Goal: Information Seeking & Learning: Learn about a topic

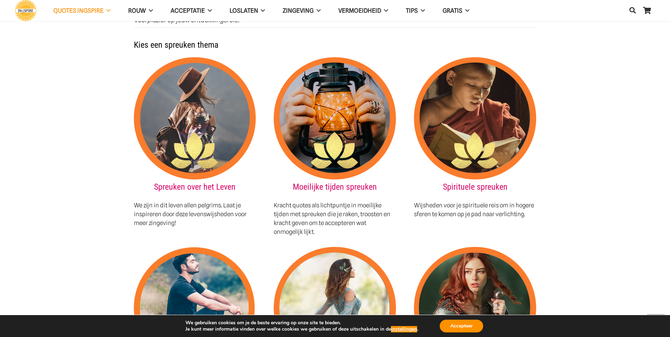
scroll to position [741, 0]
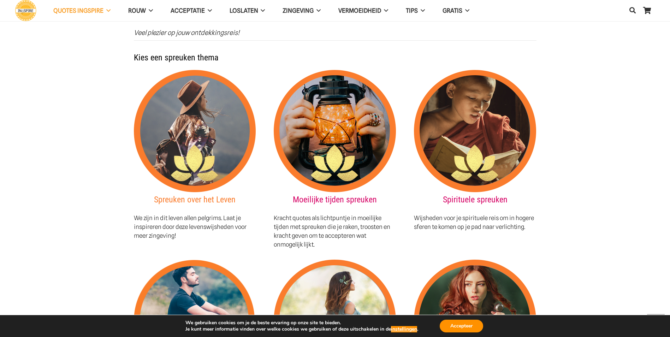
click at [183, 195] on link "Spreuken over het Leven" at bounding box center [195, 200] width 82 height 10
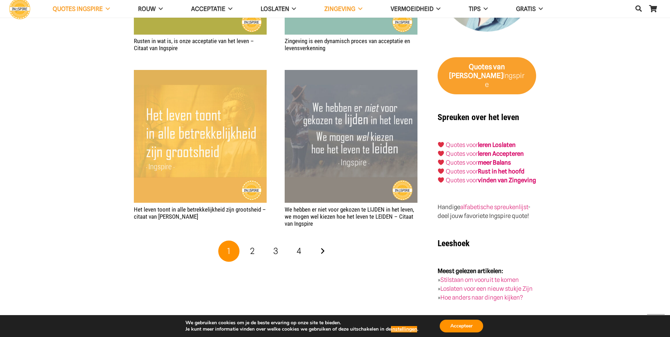
scroll to position [1165, 0]
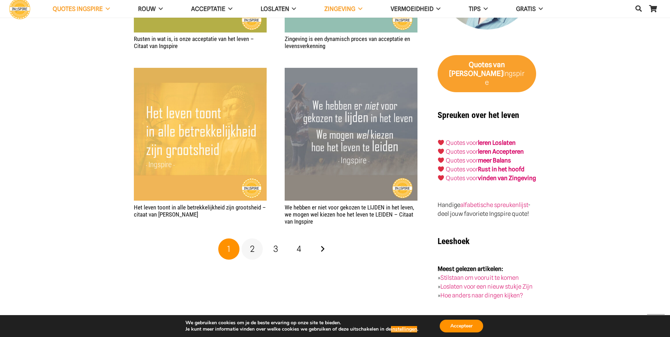
click at [253, 244] on span "2" at bounding box center [252, 249] width 5 height 10
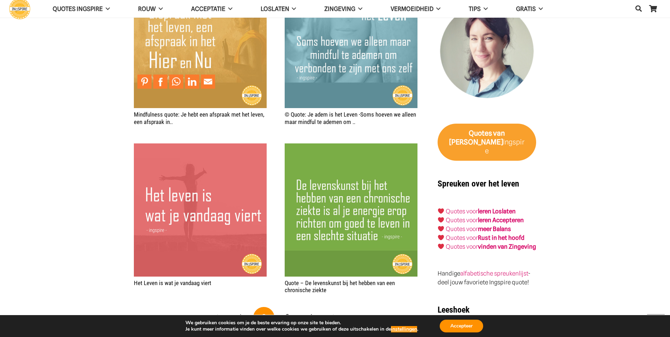
scroll to position [1130, 0]
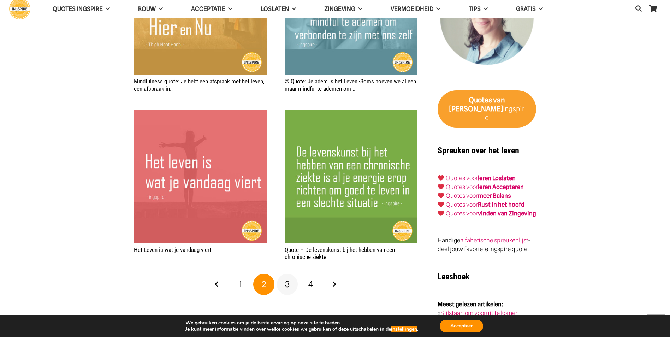
click at [288, 279] on span "3" at bounding box center [287, 284] width 5 height 10
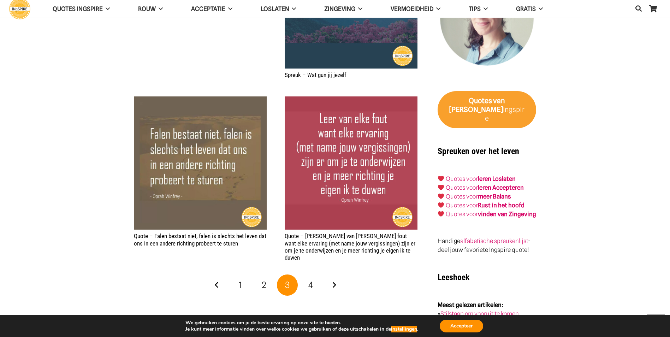
scroll to position [1130, 0]
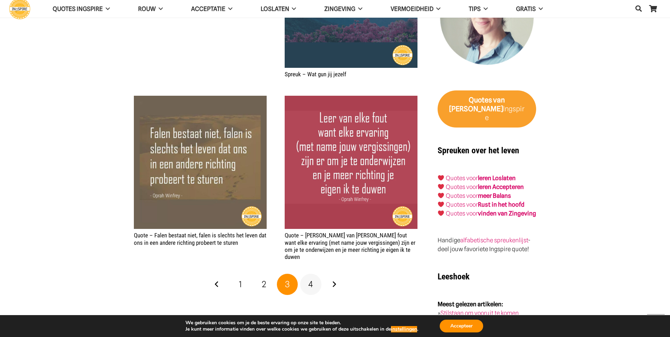
click at [312, 279] on span "4" at bounding box center [310, 284] width 5 height 10
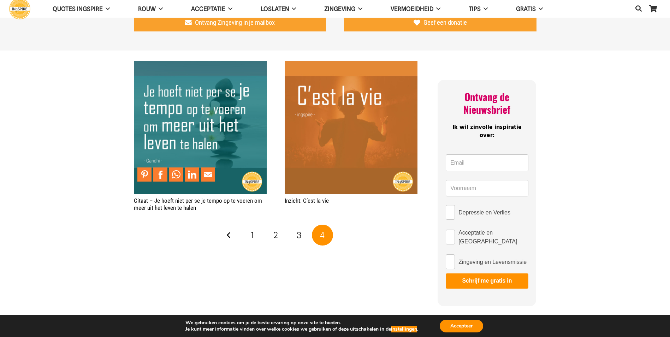
scroll to position [388, 0]
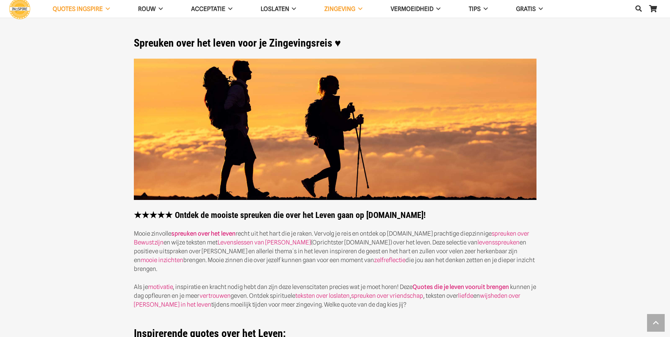
scroll to position [1165, 0]
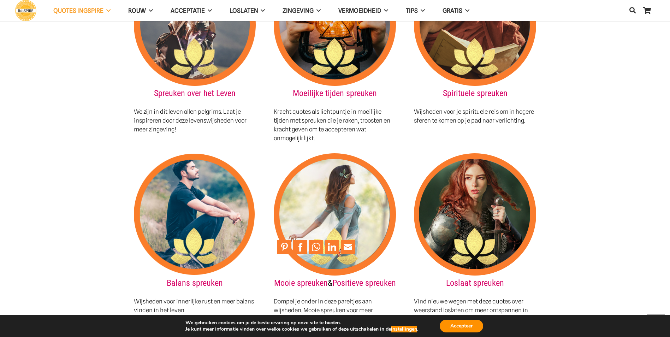
scroll to position [883, 0]
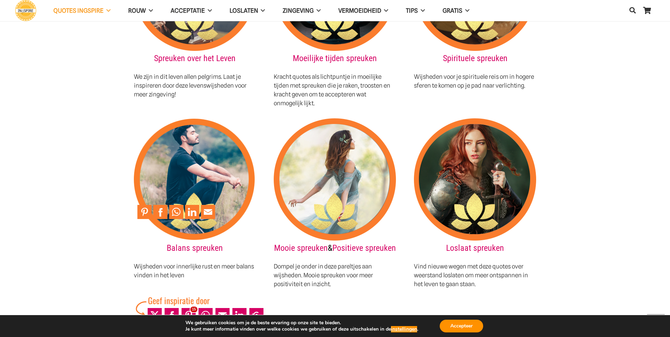
click at [191, 160] on img at bounding box center [195, 179] width 122 height 122
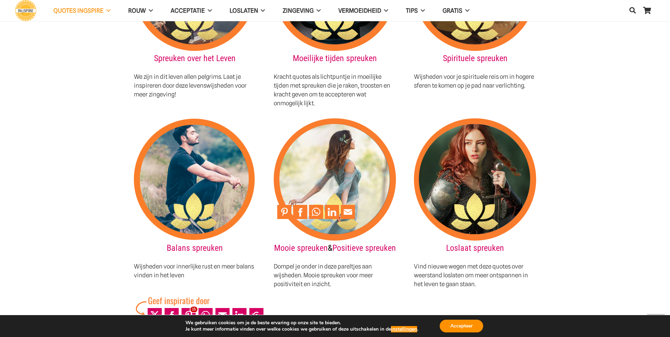
click at [313, 160] on img at bounding box center [335, 179] width 122 height 122
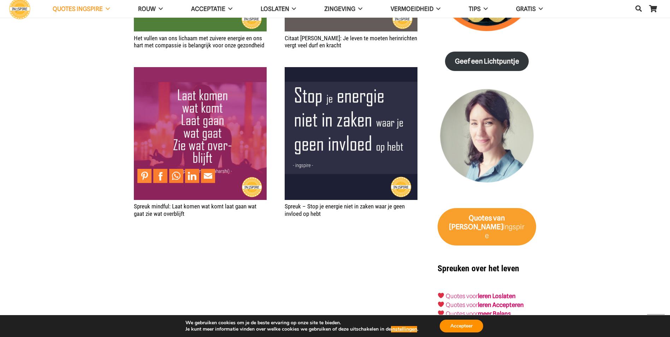
scroll to position [1059, 0]
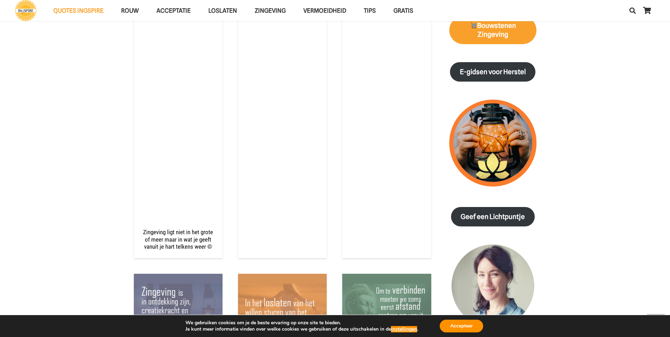
scroll to position [812, 0]
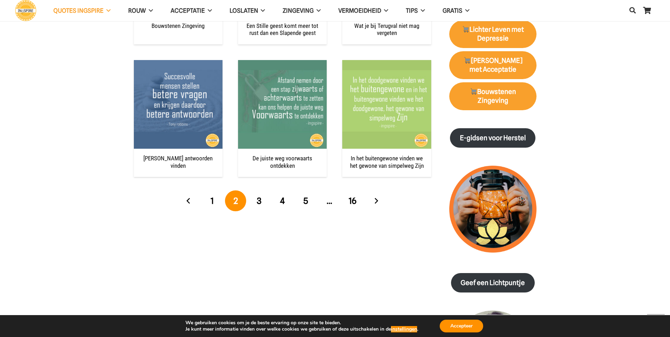
scroll to position [777, 0]
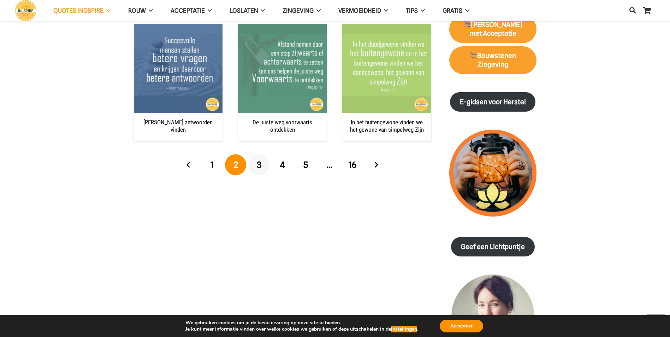
click at [258, 165] on span "3" at bounding box center [259, 165] width 5 height 10
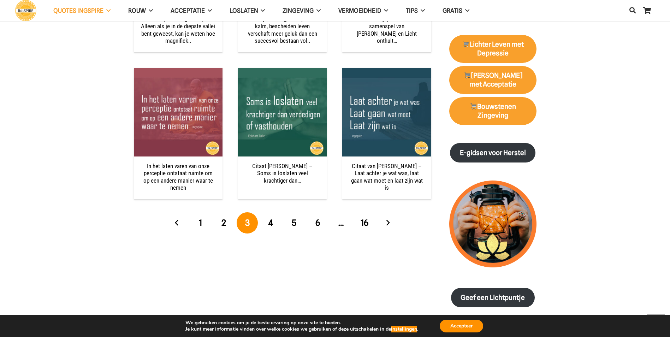
scroll to position [777, 0]
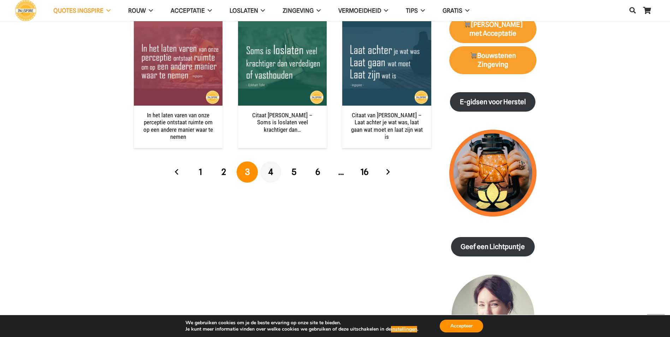
click at [273, 171] on span "4" at bounding box center [270, 172] width 5 height 10
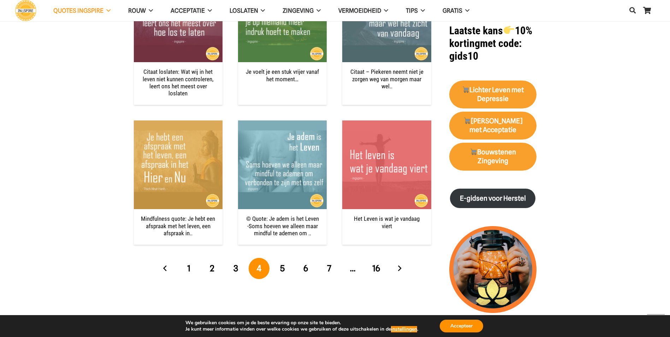
scroll to position [706, 0]
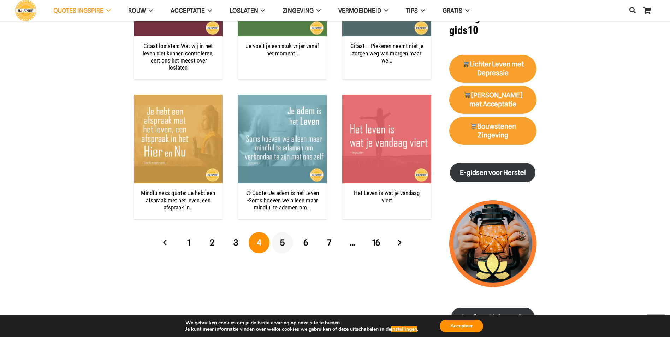
click at [281, 237] on span "5" at bounding box center [282, 242] width 5 height 10
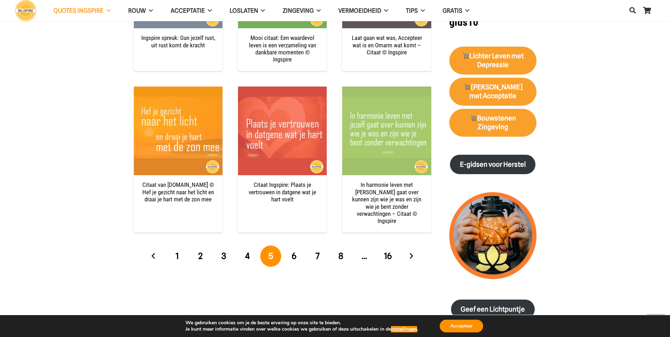
scroll to position [741, 0]
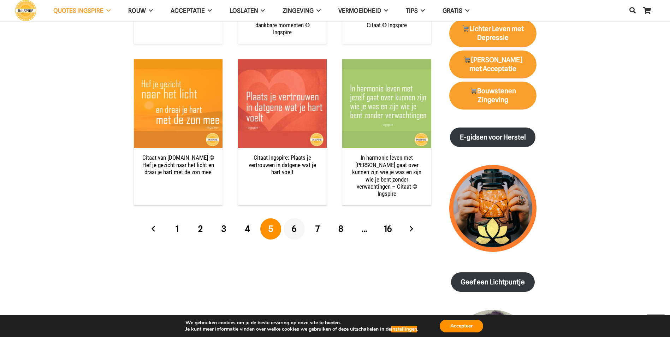
click at [294, 223] on span "6" at bounding box center [294, 228] width 5 height 10
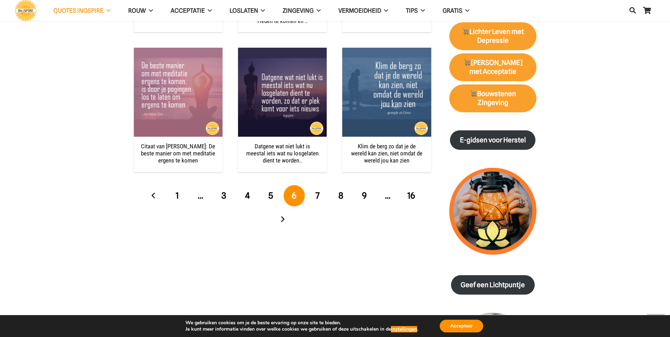
scroll to position [741, 0]
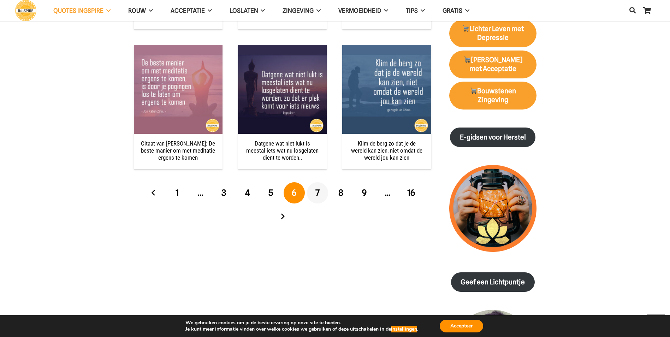
click at [317, 192] on span "7" at bounding box center [317, 192] width 4 height 10
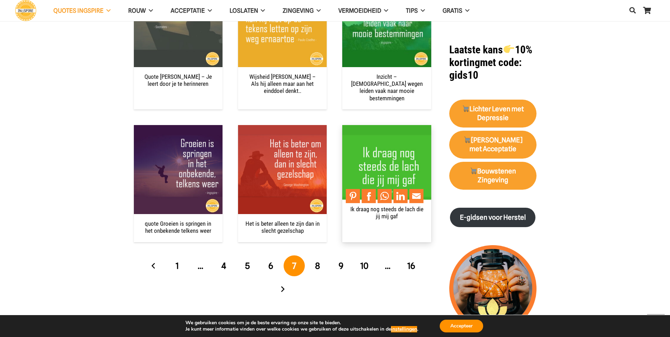
scroll to position [671, 0]
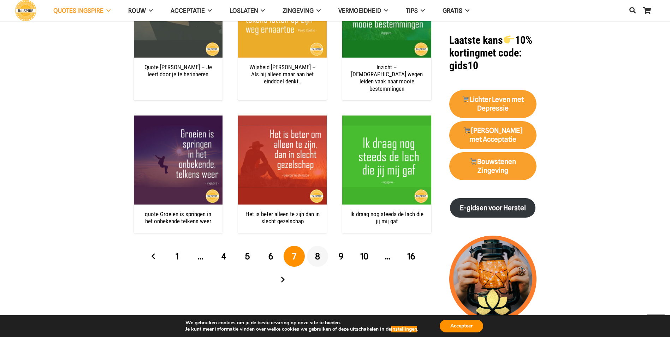
click at [316, 251] on span "8" at bounding box center [317, 256] width 5 height 10
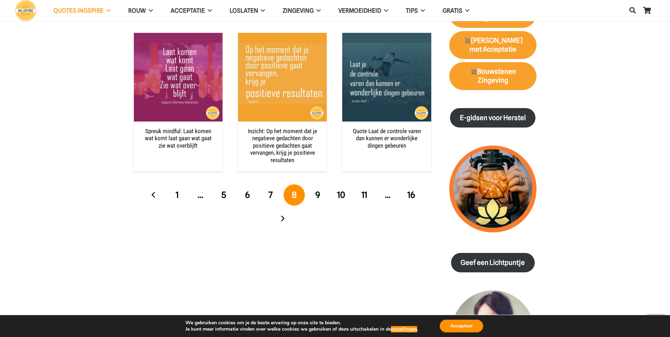
scroll to position [777, 0]
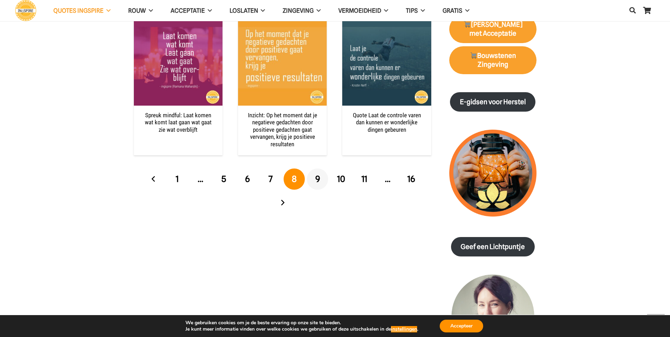
click at [318, 176] on span "9" at bounding box center [317, 179] width 5 height 10
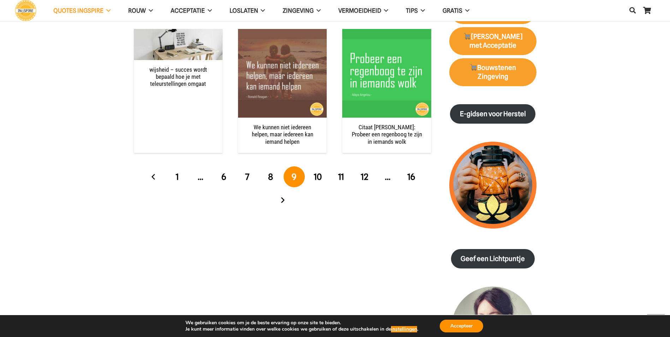
scroll to position [777, 0]
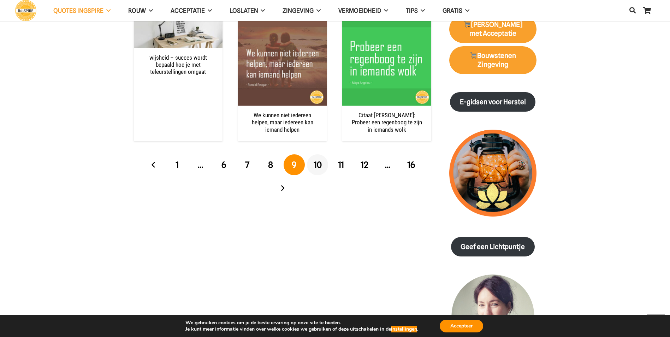
click at [318, 164] on span "10" at bounding box center [317, 165] width 8 height 10
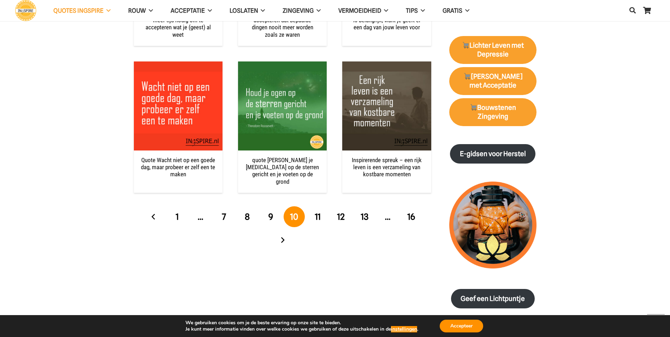
scroll to position [741, 0]
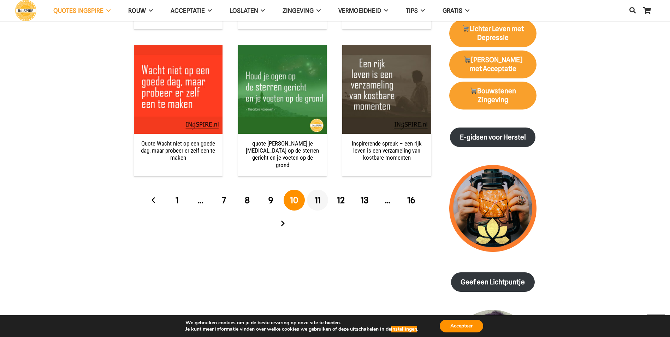
click at [316, 198] on span "11" at bounding box center [318, 200] width 6 height 10
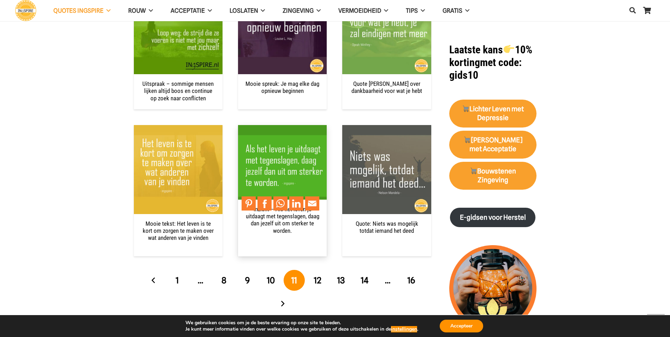
scroll to position [671, 0]
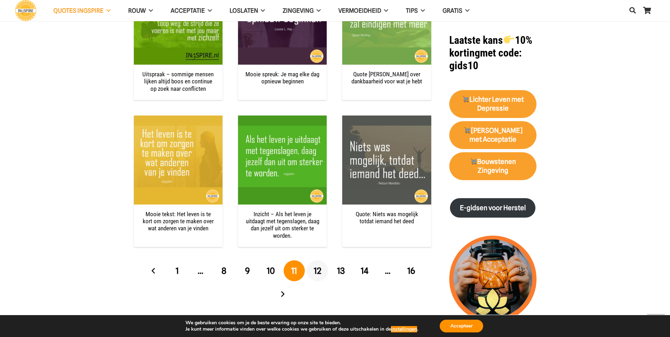
click at [317, 270] on span "12" at bounding box center [317, 270] width 8 height 10
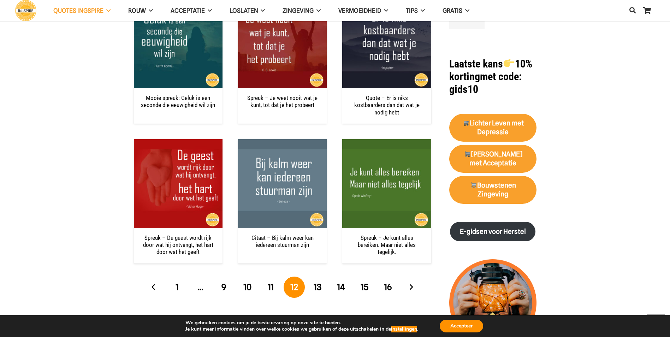
scroll to position [671, 0]
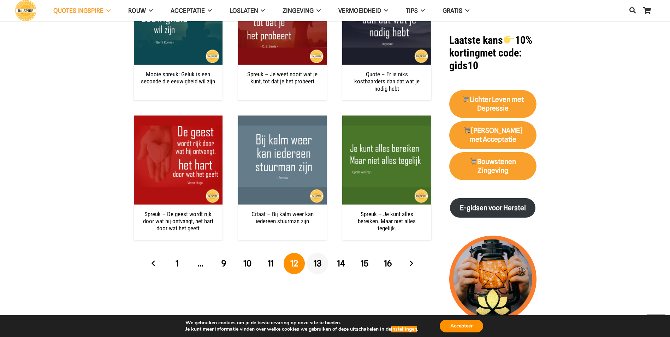
click at [318, 258] on span "13" at bounding box center [317, 263] width 8 height 10
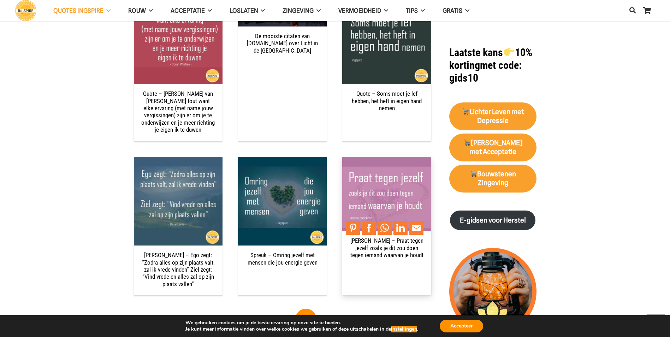
scroll to position [706, 0]
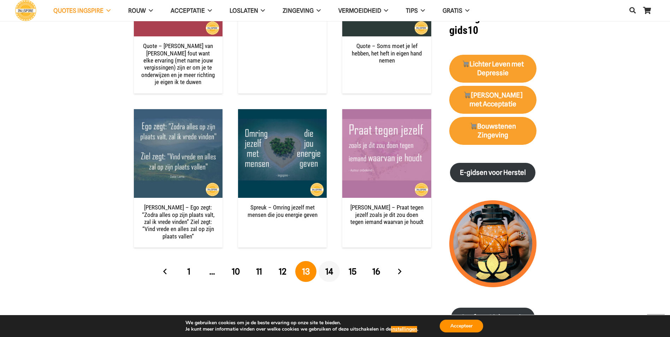
click at [330, 266] on span "14" at bounding box center [329, 271] width 8 height 10
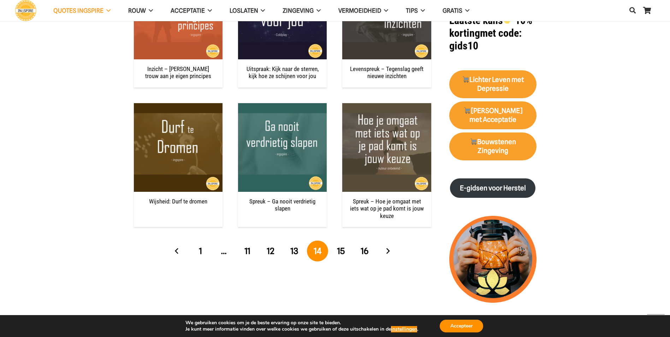
scroll to position [706, 0]
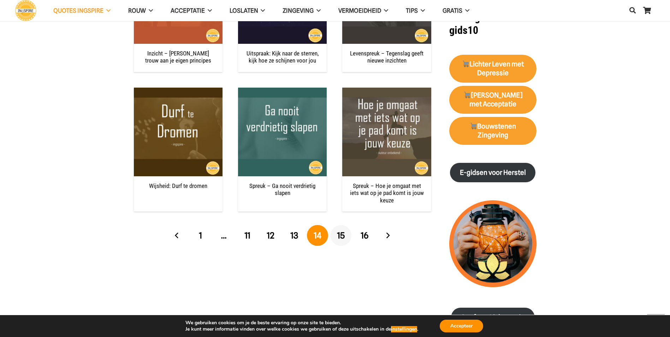
click at [340, 235] on span "15" at bounding box center [341, 235] width 8 height 10
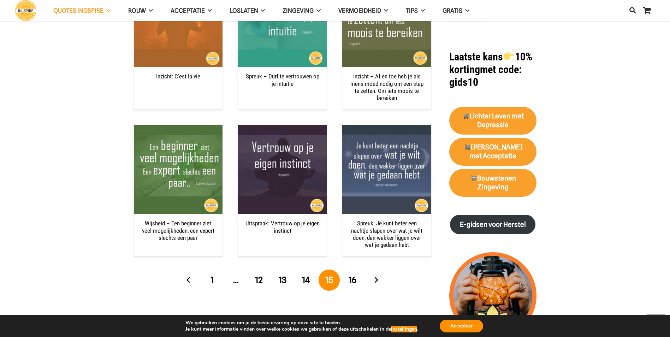
scroll to position [671, 0]
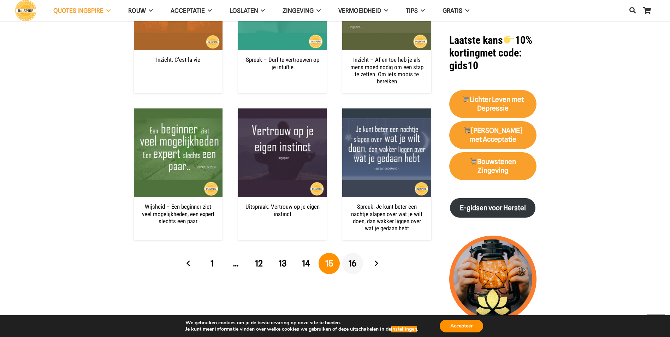
click at [355, 263] on span "16" at bounding box center [352, 263] width 8 height 10
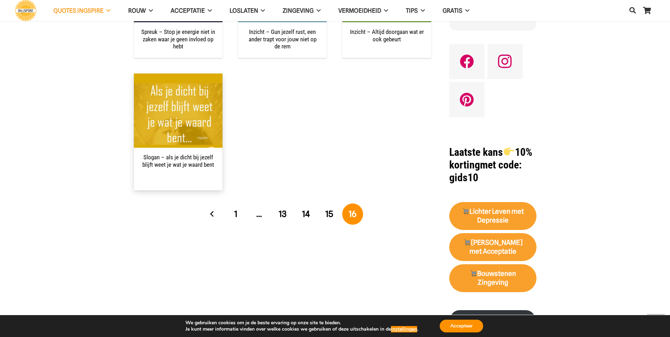
scroll to position [565, 0]
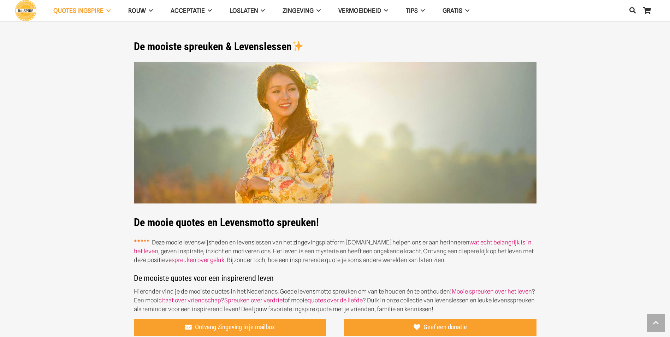
scroll to position [777, 0]
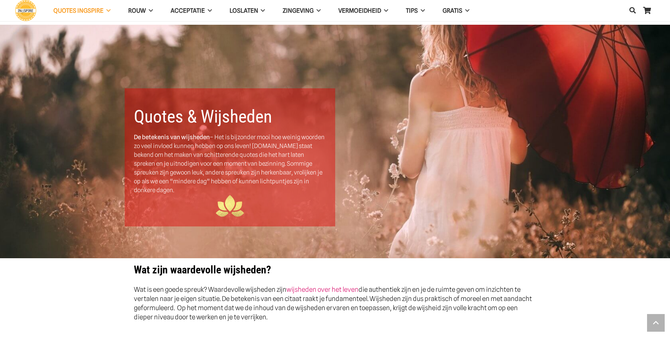
scroll to position [883, 0]
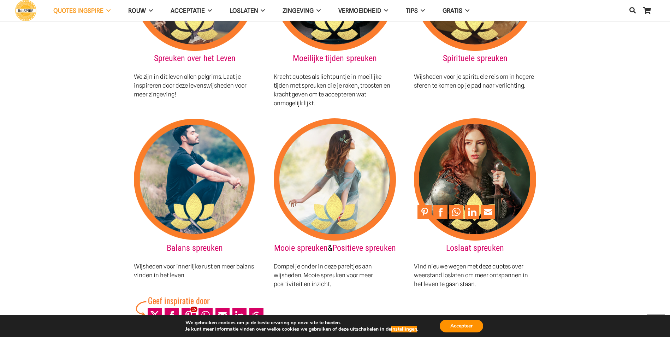
click at [469, 159] on img at bounding box center [475, 179] width 122 height 122
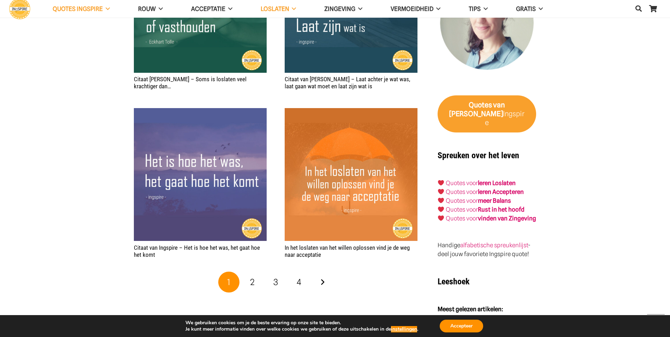
scroll to position [1271, 0]
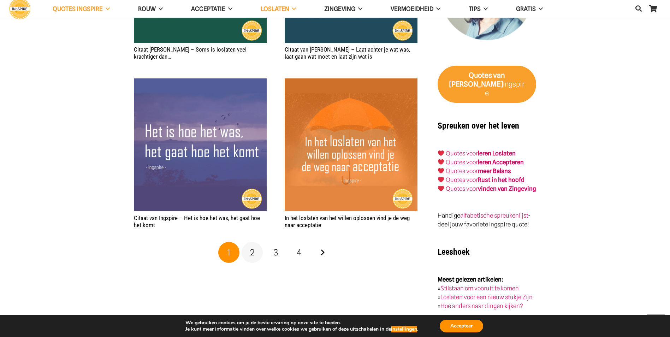
click at [251, 251] on span "2" at bounding box center [252, 252] width 5 height 10
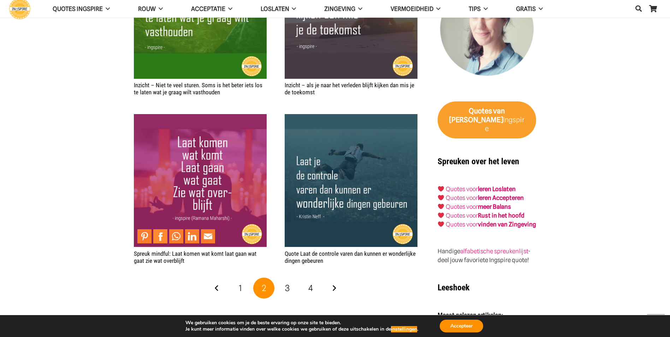
scroll to position [1271, 0]
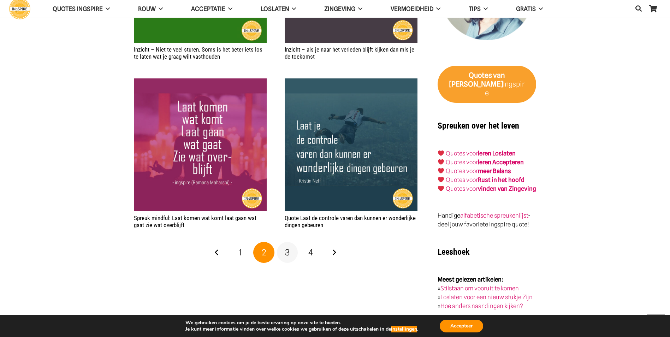
click at [289, 250] on link "3" at bounding box center [287, 252] width 21 height 21
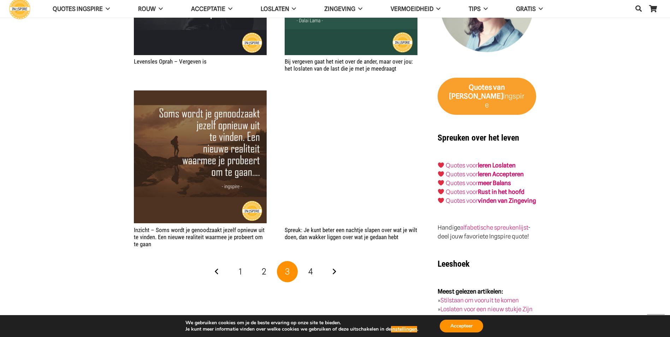
scroll to position [1271, 0]
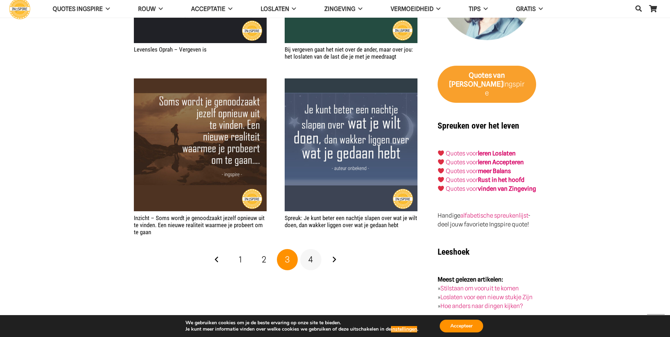
click at [309, 259] on span "4" at bounding box center [310, 259] width 5 height 10
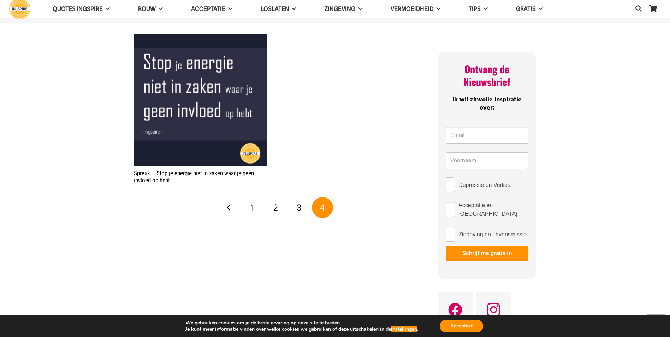
scroll to position [494, 0]
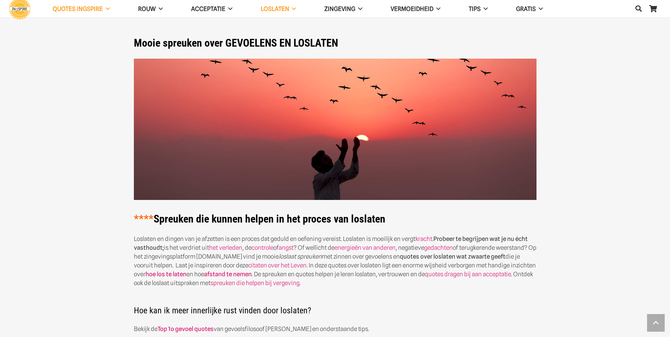
scroll to position [1271, 0]
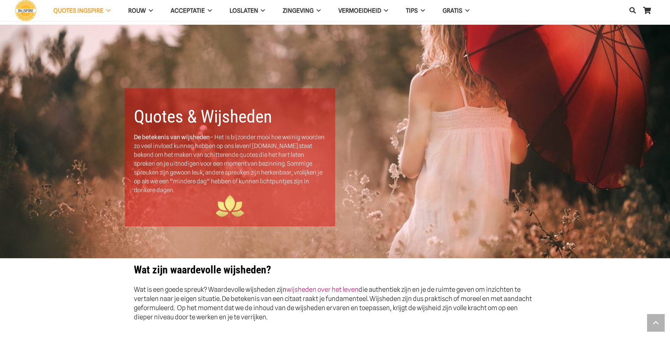
scroll to position [883, 0]
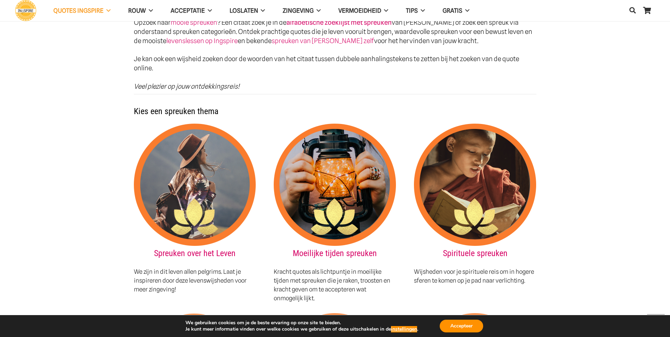
scroll to position [741, 0]
